Goal: Task Accomplishment & Management: Use online tool/utility

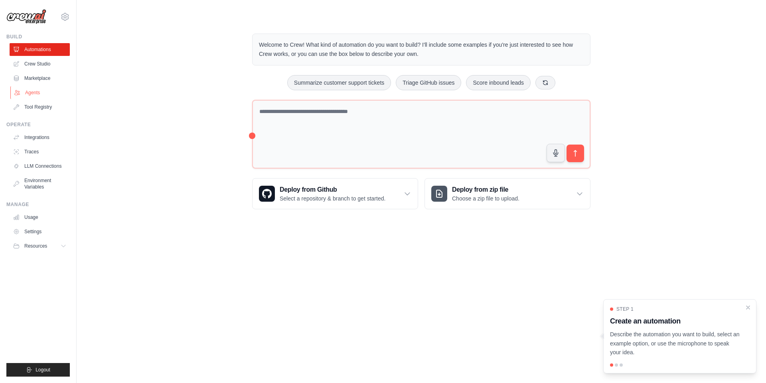
click at [35, 91] on link "Agents" at bounding box center [40, 92] width 60 height 13
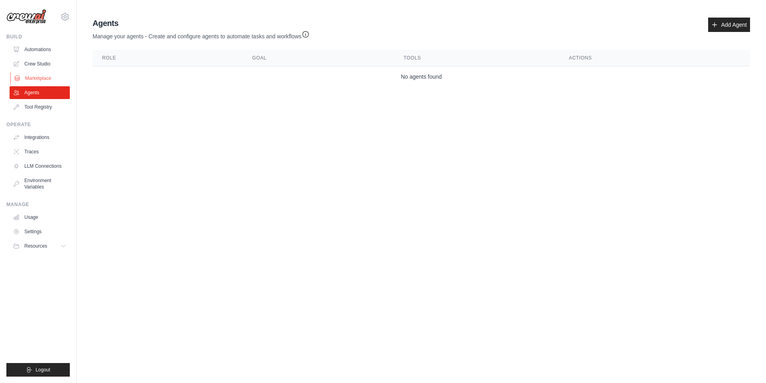
click at [35, 79] on link "Marketplace" at bounding box center [40, 78] width 60 height 13
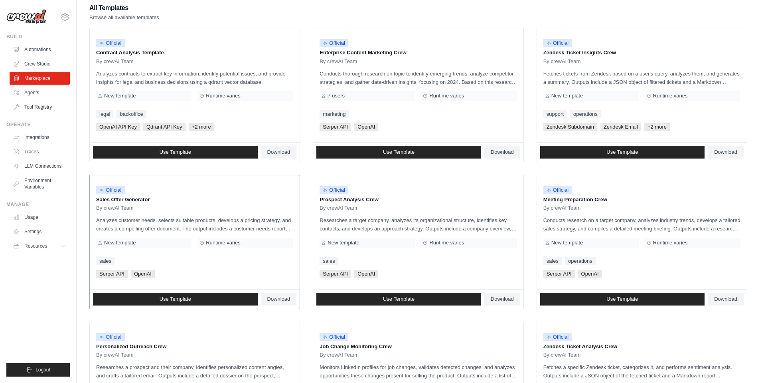
scroll to position [120, 0]
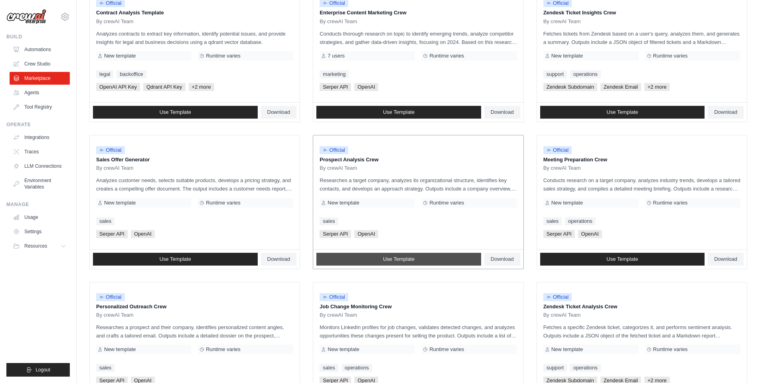
click at [415, 258] on span "Use Template" at bounding box center [399, 259] width 32 height 6
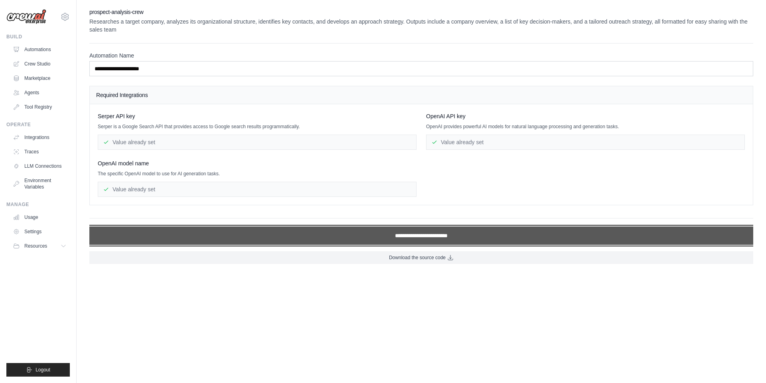
click at [427, 236] on input "**********" at bounding box center [421, 235] width 664 height 18
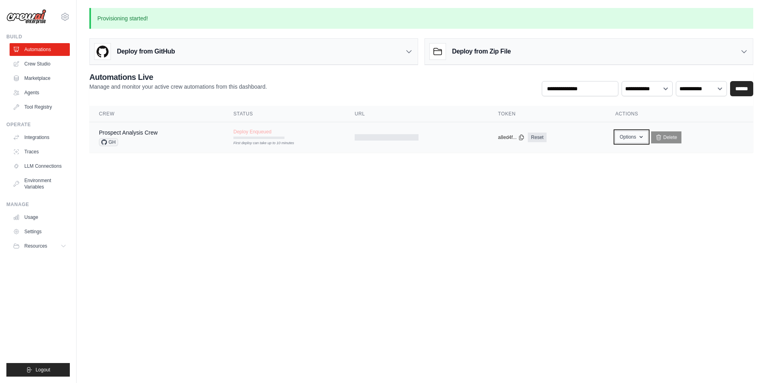
click at [631, 139] on button "Options" at bounding box center [631, 137] width 32 height 12
click at [612, 222] on body "[EMAIL_ADDRESS][DOMAIN_NAME] Settings Build Automations Crew Studio" at bounding box center [383, 191] width 766 height 383
click at [127, 133] on link "Prospect Analysis Crew" at bounding box center [128, 132] width 59 height 6
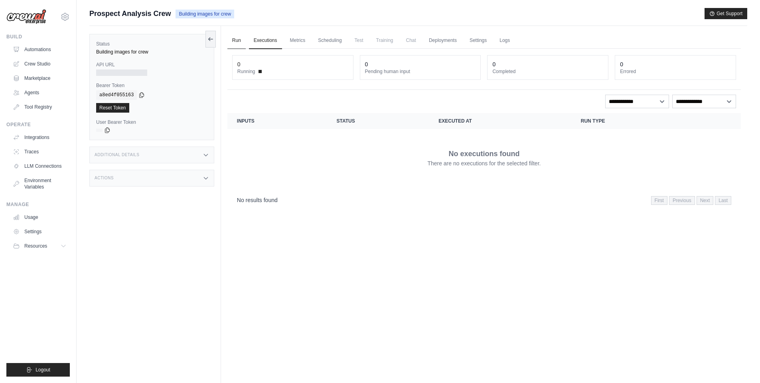
click at [237, 38] on link "Run" at bounding box center [236, 40] width 18 height 17
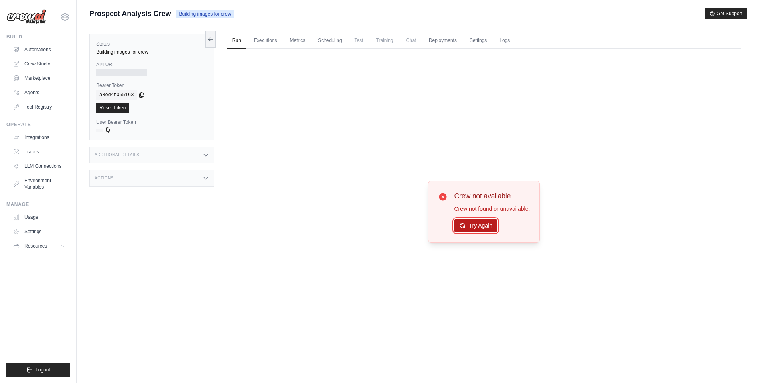
click at [486, 228] on button "Try Again" at bounding box center [475, 226] width 43 height 14
click at [441, 40] on link "Deployments" at bounding box center [443, 40] width 38 height 17
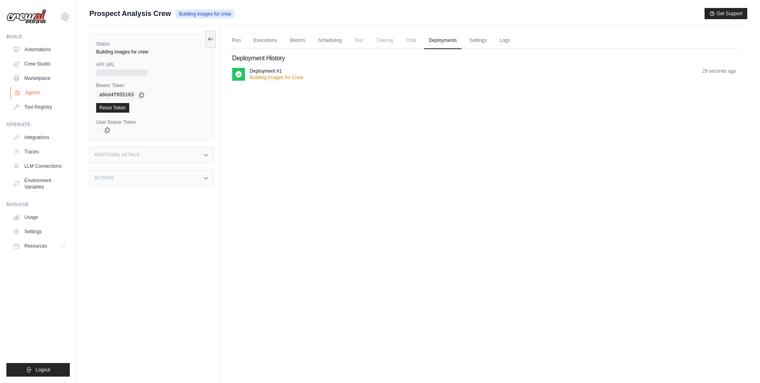
click at [30, 93] on link "Agents" at bounding box center [40, 92] width 60 height 13
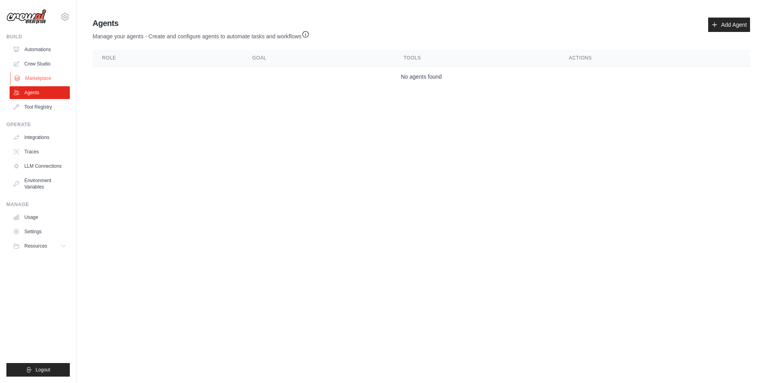
click at [31, 81] on link "Marketplace" at bounding box center [40, 78] width 60 height 13
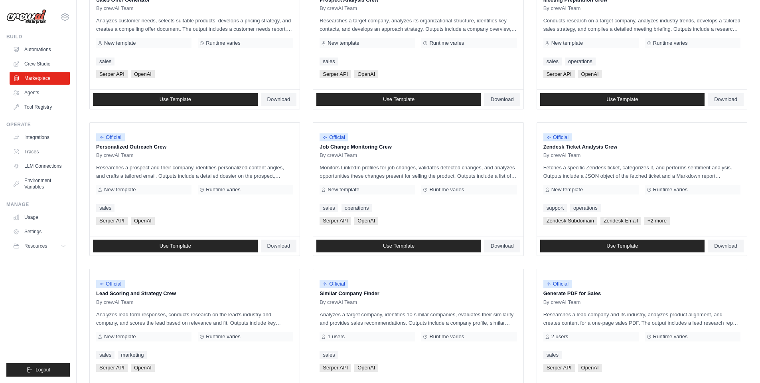
scroll to position [357, 0]
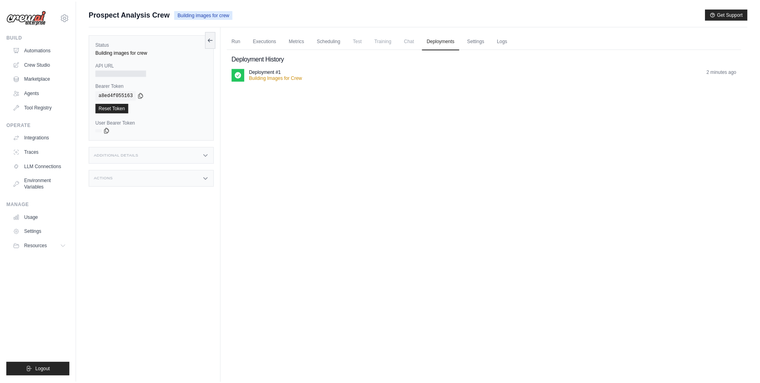
scroll to position [34, 0]
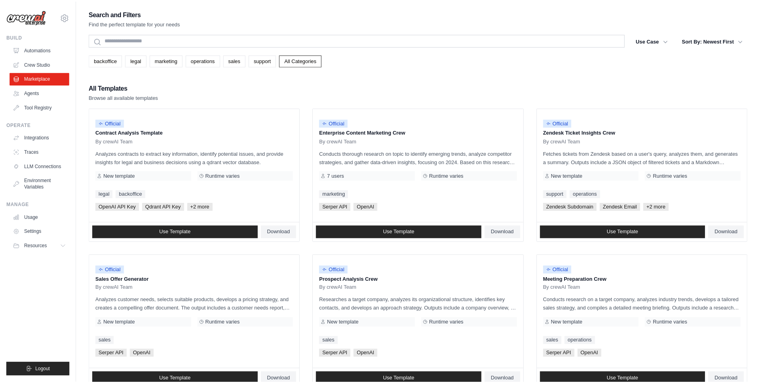
scroll to position [120, 0]
